Goal: Register for event/course

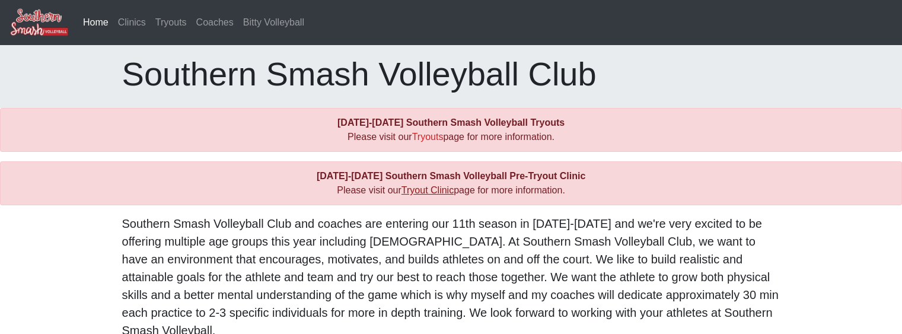
click at [437, 192] on link "Tryout Clinic" at bounding box center [428, 190] width 52 height 10
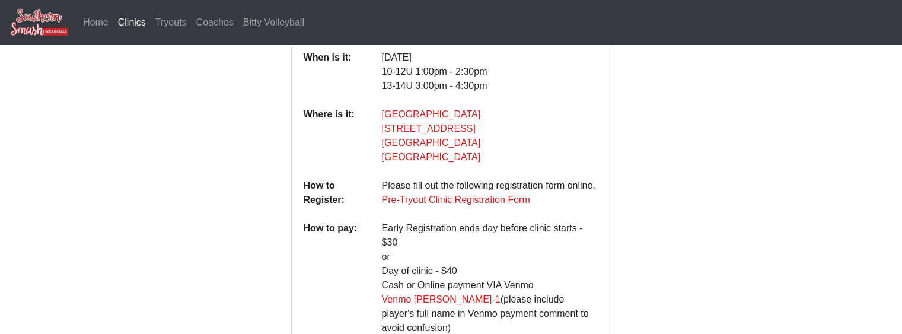
scroll to position [297, 0]
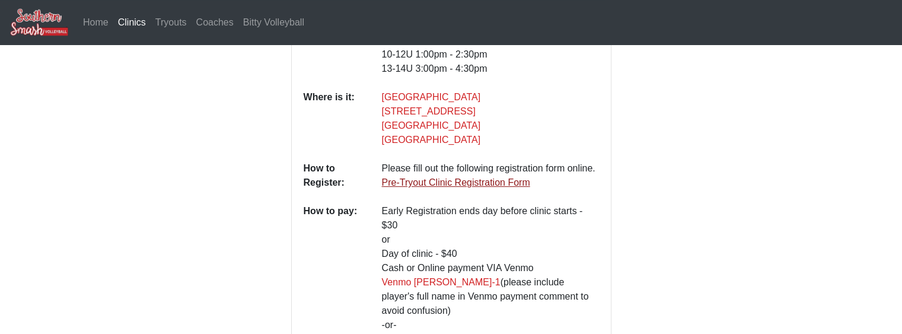
click at [407, 177] on link "Pre-Tryout Clinic Registration Form" at bounding box center [456, 182] width 148 height 10
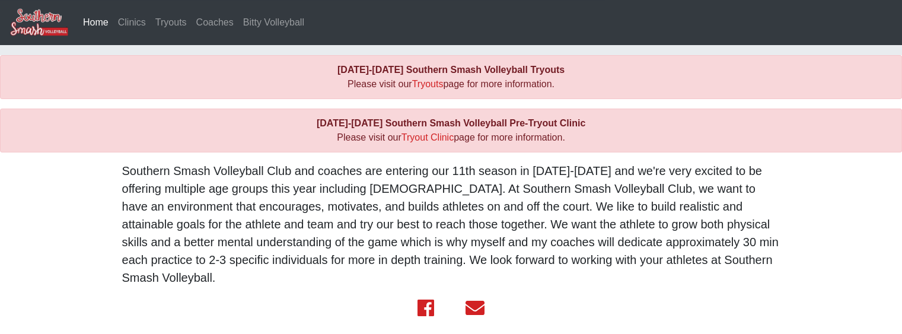
scroll to position [60, 0]
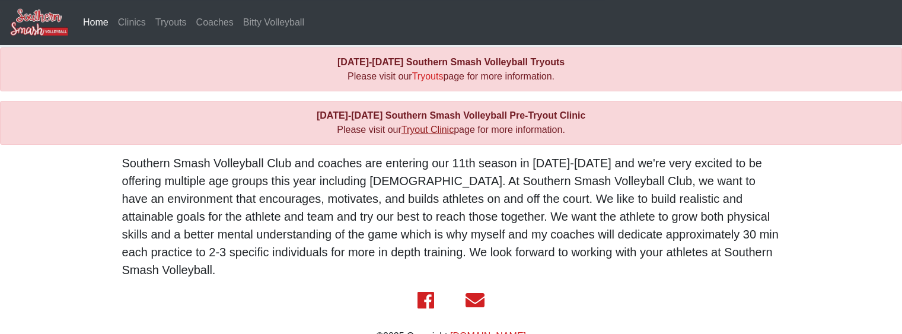
click at [429, 129] on link "Tryout Clinic" at bounding box center [428, 130] width 52 height 10
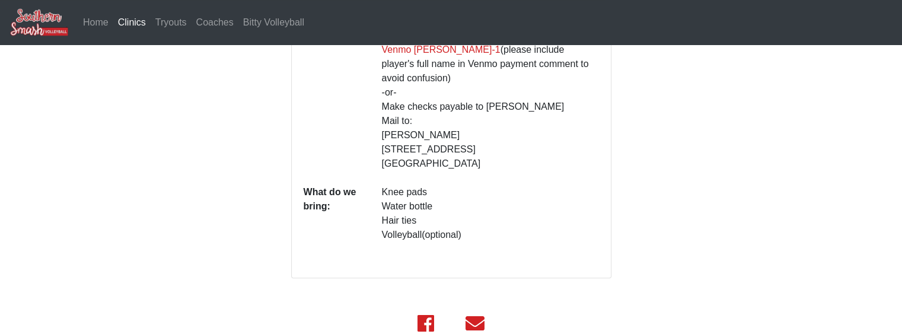
scroll to position [534, 0]
